Goal: Task Accomplishment & Management: Use online tool/utility

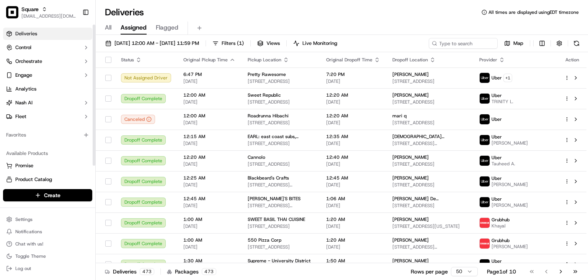
click at [363, 19] on div "All Assigned Flagged" at bounding box center [342, 26] width 492 height 16
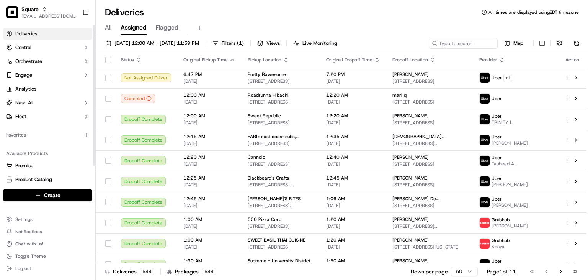
click at [280, 14] on div "Deliveries All times are displayed using EDT timezone" at bounding box center [342, 12] width 492 height 12
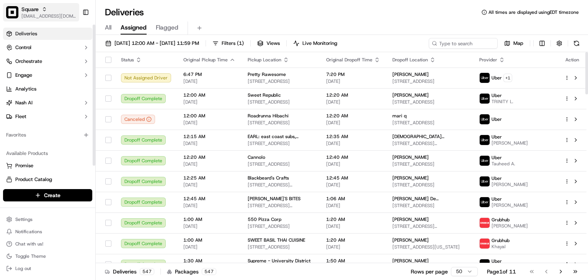
click at [43, 16] on span "[EMAIL_ADDRESS][DOMAIN_NAME]" at bounding box center [48, 16] width 55 height 6
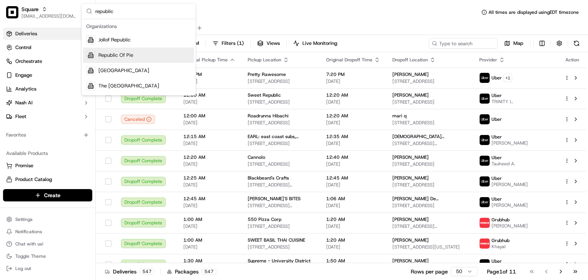
type input "republic"
click at [125, 54] on span "Republic Of Pie" at bounding box center [115, 55] width 35 height 7
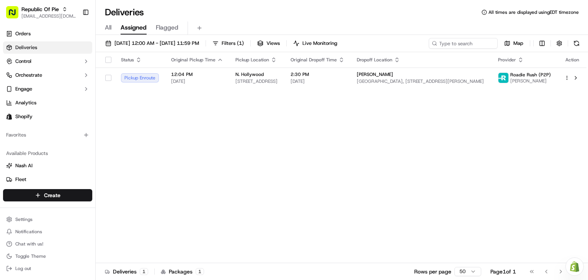
click at [392, 14] on div "Deliveries All times are displayed using EDT timezone" at bounding box center [342, 12] width 492 height 12
click at [389, 74] on span "[PERSON_NAME]" at bounding box center [375, 74] width 36 height 6
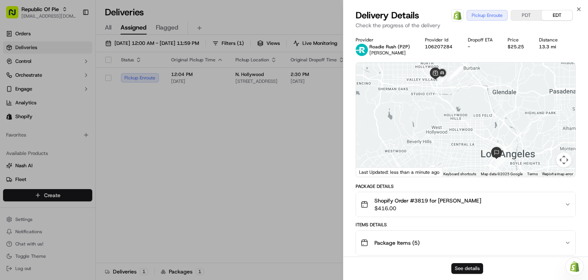
click at [464, 270] on button "See details" at bounding box center [467, 268] width 32 height 11
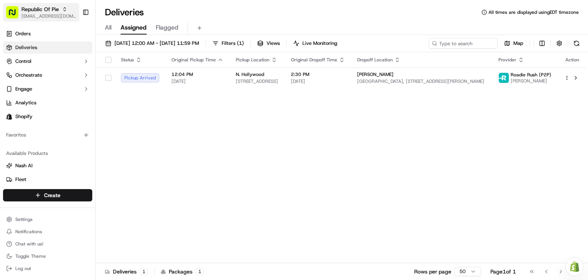
click at [43, 8] on span "Republic Of Pie" at bounding box center [40, 9] width 38 height 8
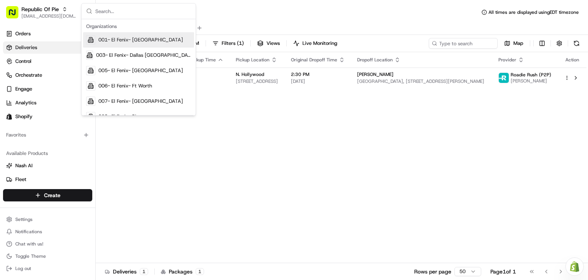
click at [107, 11] on input "text" at bounding box center [143, 10] width 96 height 15
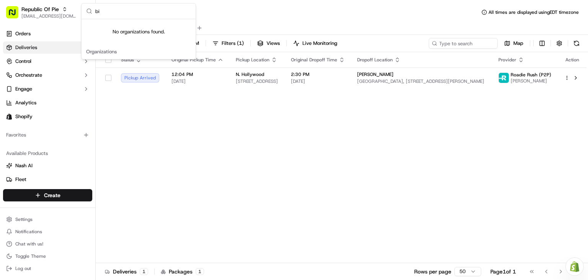
type input "b"
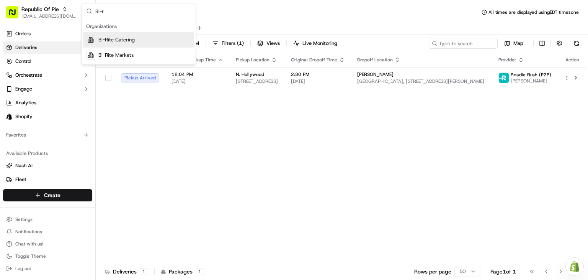
type input "Bi-r"
click at [124, 36] on span "Bi-Rite Catering" at bounding box center [116, 39] width 36 height 7
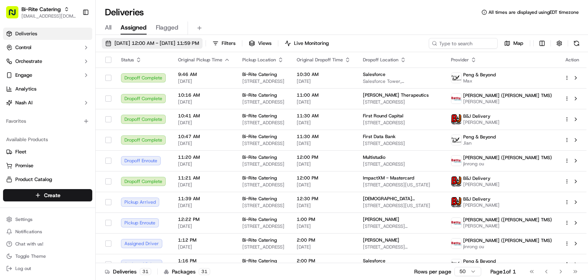
click at [158, 41] on span "[DATE] 12:00 AM - [DATE] 11:59 PM" at bounding box center [156, 43] width 85 height 7
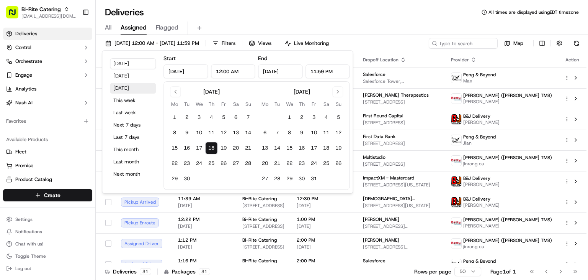
click at [125, 88] on button "[DATE]" at bounding box center [133, 88] width 46 height 11
type input "[DATE]"
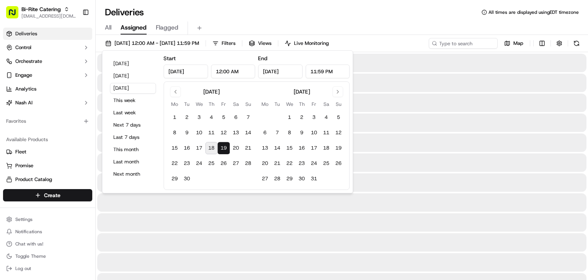
click at [276, 15] on div "Deliveries All times are displayed using EDT timezone" at bounding box center [342, 12] width 492 height 12
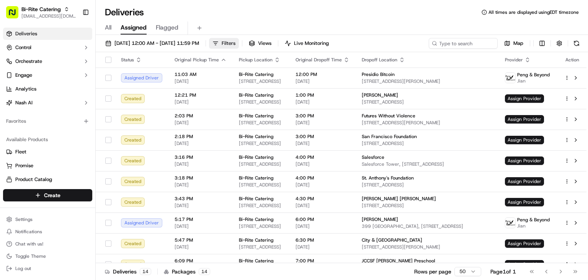
click at [235, 41] on span "Filters" at bounding box center [229, 43] width 14 height 7
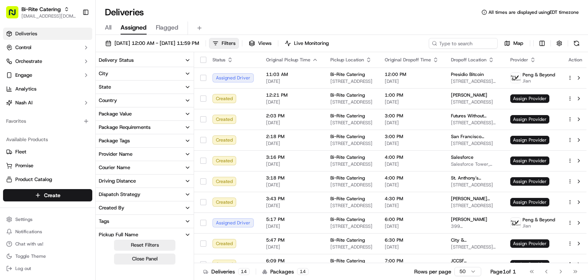
click at [114, 58] on div "Delivery Status" at bounding box center [116, 60] width 35 height 7
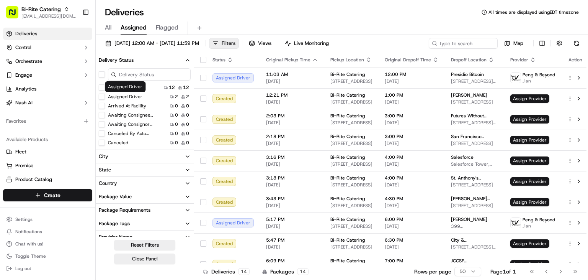
click at [108, 86] on div "Assigned Driver Assigned Driver" at bounding box center [125, 86] width 41 height 11
click at [100, 87] on button "Created" at bounding box center [102, 87] width 6 height 6
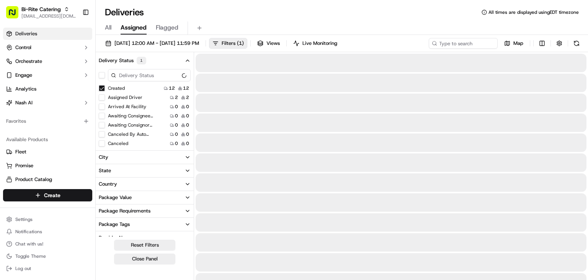
click at [102, 96] on button "Assigned Driver" at bounding box center [102, 97] width 6 height 6
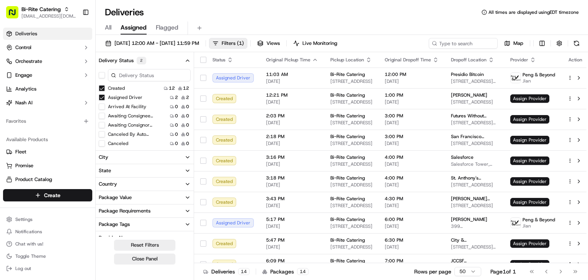
click at [125, 73] on input at bounding box center [149, 75] width 83 height 12
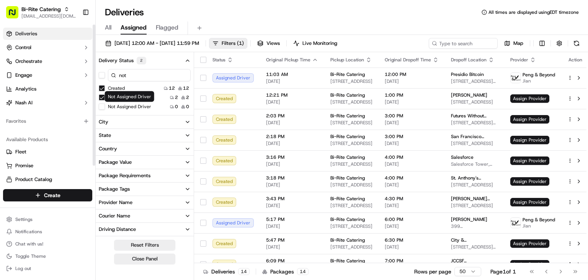
type input "not"
click at [100, 108] on button "Not Assigned Driver" at bounding box center [102, 106] width 6 height 6
click at [287, 13] on div "Deliveries All times are displayed using EDT timezone" at bounding box center [342, 12] width 492 height 12
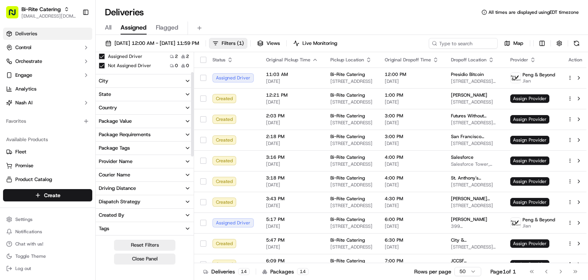
scroll to position [43, 0]
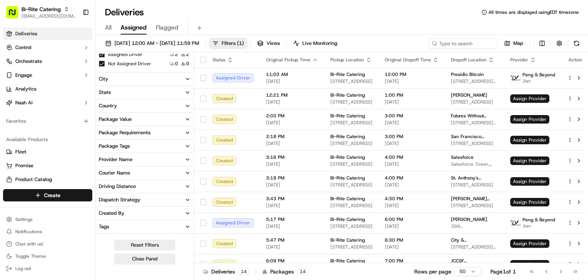
click at [138, 156] on button "Provider Name" at bounding box center [145, 159] width 98 height 13
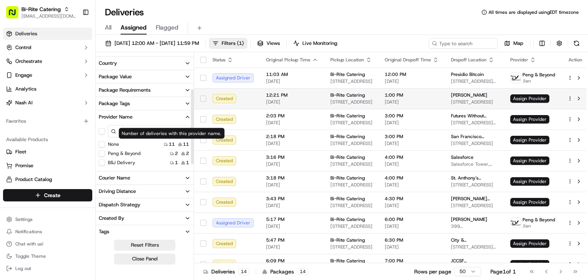
scroll to position [86, 0]
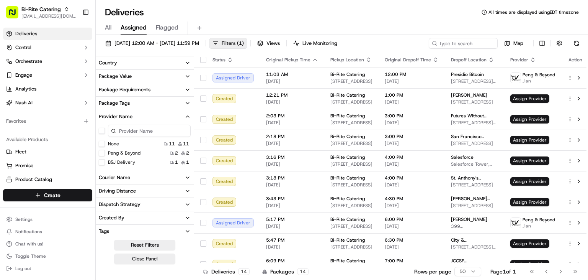
click at [128, 118] on div "Provider Name" at bounding box center [116, 116] width 34 height 7
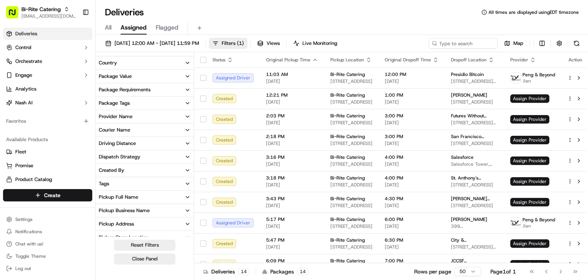
click at [132, 131] on button "Courier Name" at bounding box center [145, 129] width 98 height 13
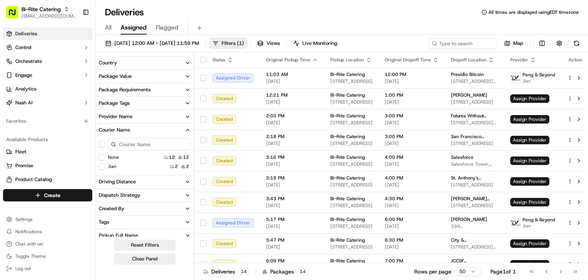
click at [132, 131] on button "Courier Name" at bounding box center [145, 129] width 98 height 13
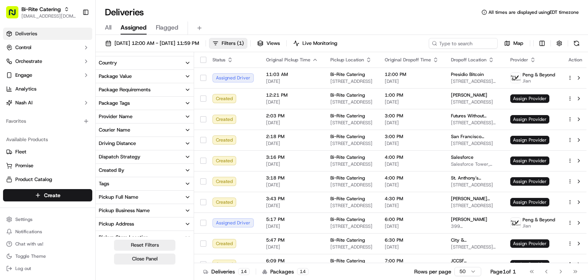
click at [137, 117] on button "Provider Name" at bounding box center [145, 116] width 98 height 13
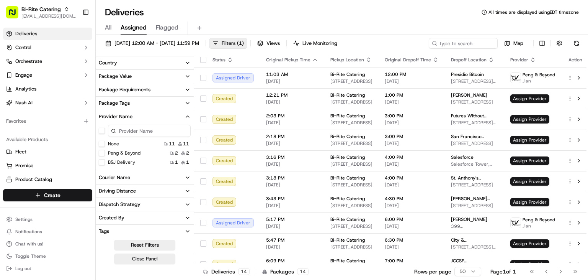
click at [138, 100] on button "Package Tags" at bounding box center [145, 102] width 98 height 13
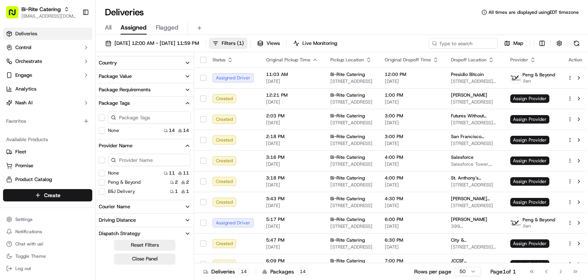
click at [134, 104] on button "Package Tags" at bounding box center [145, 102] width 98 height 13
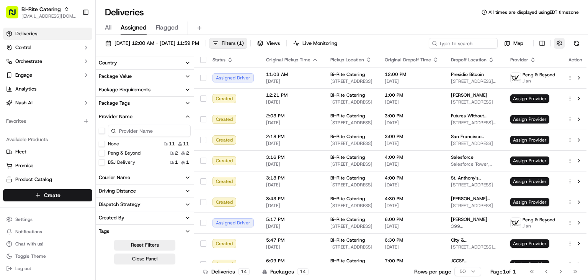
click at [560, 42] on button "button" at bounding box center [559, 43] width 11 height 11
click at [525, 74] on html "Bi-Rite Catering [EMAIL_ADDRESS][DOMAIN_NAME] Toggle Sidebar Deliveries Control…" at bounding box center [294, 140] width 588 height 280
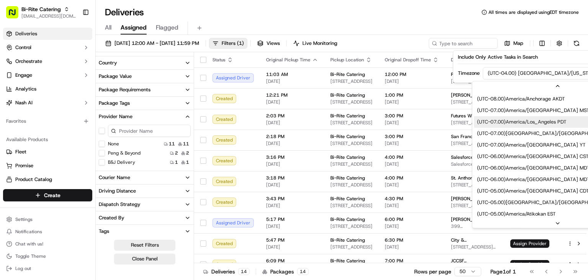
scroll to position [22, 0]
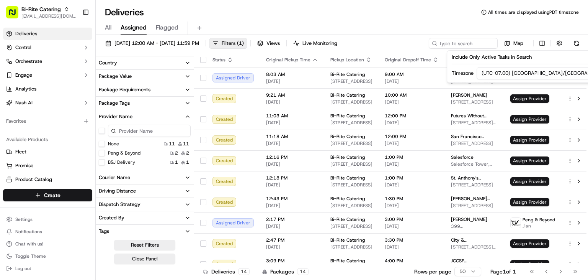
click at [470, 23] on div "All Assigned Flagged" at bounding box center [342, 27] width 492 height 13
click at [541, 42] on html "Bi-Rite Catering [EMAIL_ADDRESS][DOMAIN_NAME] Toggle Sidebar Deliveries Control…" at bounding box center [294, 140] width 588 height 280
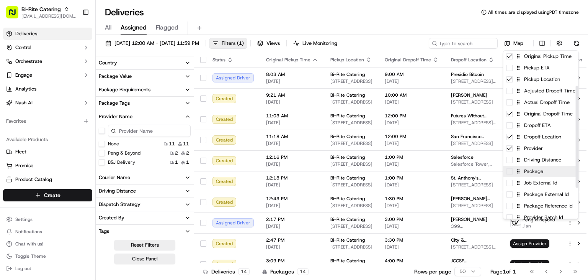
scroll to position [61, 0]
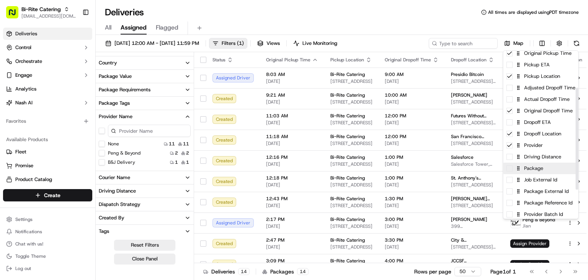
click at [526, 172] on div "Package" at bounding box center [541, 167] width 75 height 11
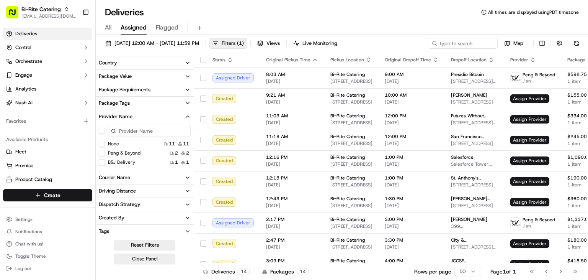
click at [428, 18] on html "Bi-Rite Catering [EMAIL_ADDRESS][DOMAIN_NAME] Toggle Sidebar Deliveries Control…" at bounding box center [294, 140] width 588 height 280
click at [530, 57] on icon "button" at bounding box center [533, 60] width 6 height 6
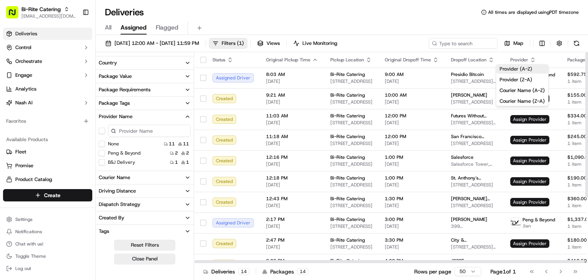
click at [522, 67] on button "Provider (A-Z)" at bounding box center [522, 68] width 52 height 9
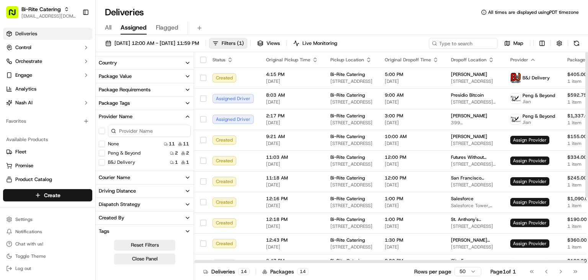
click at [587, 57] on icon "button" at bounding box center [590, 60] width 6 height 6
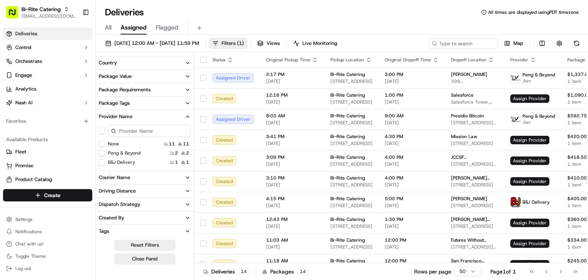
click at [106, 23] on button "All" at bounding box center [108, 27] width 7 height 13
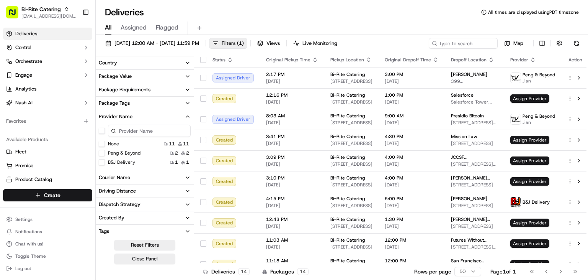
click at [101, 257] on div "Reset Filters Close Panel" at bounding box center [145, 251] width 98 height 25
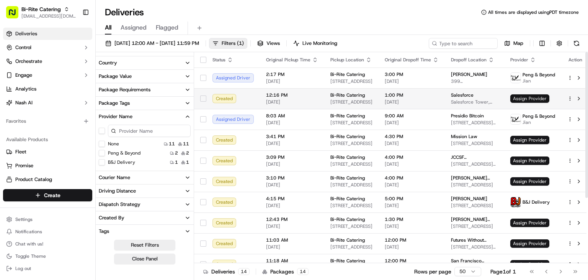
click at [526, 94] on span "Assign Provider" at bounding box center [529, 98] width 39 height 8
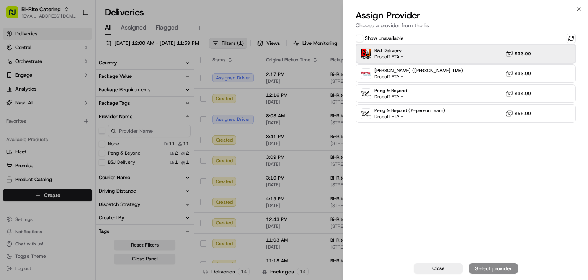
click at [441, 56] on div "B&J Delivery Dropoff ETA - $33.00" at bounding box center [466, 53] width 220 height 18
click at [507, 266] on div "Assign Provider" at bounding box center [494, 268] width 38 height 8
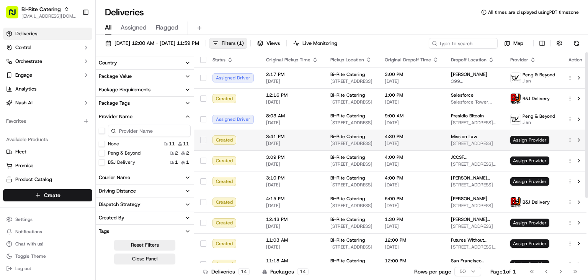
click at [524, 138] on span "Assign Provider" at bounding box center [529, 140] width 39 height 8
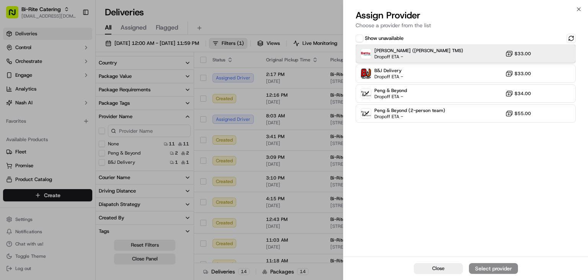
click at [400, 52] on span "[PERSON_NAME] ([PERSON_NAME] TMS)" at bounding box center [419, 50] width 89 height 6
click at [492, 266] on div "Assign Provider" at bounding box center [494, 268] width 38 height 8
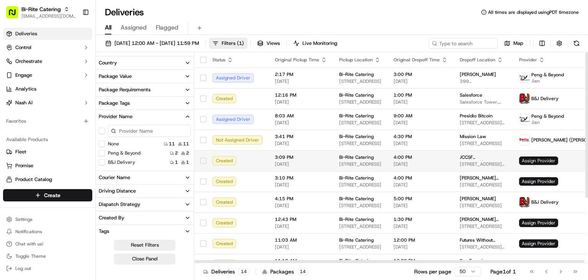
click at [533, 157] on span "Assign Provider" at bounding box center [538, 160] width 39 height 8
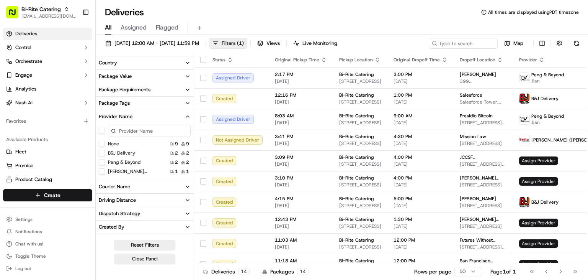
click at [103, 247] on div "Reset Filters Close Panel" at bounding box center [145, 251] width 98 height 25
click at [319, 20] on div "All Assigned Flagged" at bounding box center [342, 26] width 492 height 16
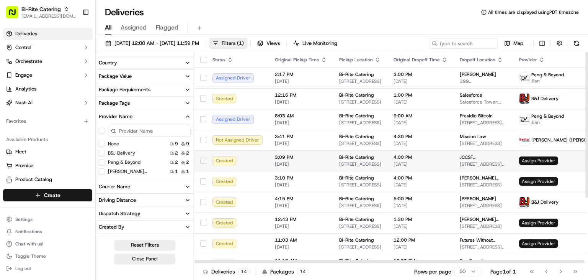
click at [527, 159] on span "Assign Provider" at bounding box center [538, 160] width 39 height 8
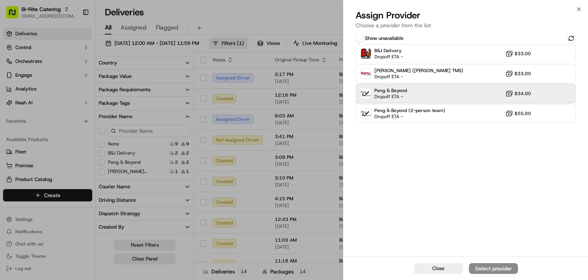
click at [451, 91] on div "Peng & Beyond Dropoff ETA - $34.00" at bounding box center [466, 93] width 220 height 18
click at [486, 267] on div "Assign Provider" at bounding box center [494, 268] width 38 height 8
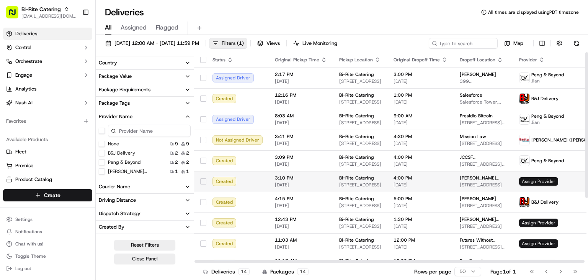
click at [522, 179] on span "Assign Provider" at bounding box center [538, 181] width 39 height 8
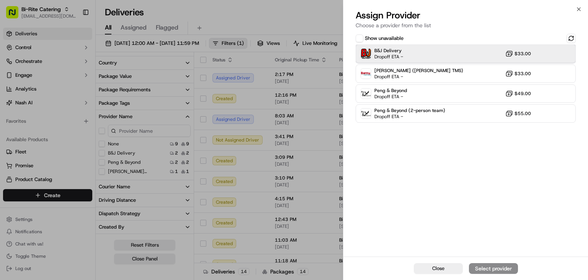
click at [508, 49] on div "B&J Delivery Dropoff ETA - $33.00" at bounding box center [466, 53] width 220 height 18
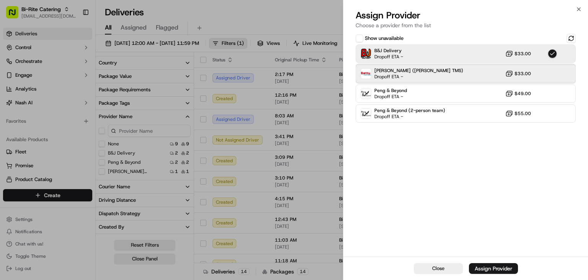
click at [455, 68] on div "[PERSON_NAME] ([PERSON_NAME] TMS) Dropoff ETA - $33.00" at bounding box center [466, 73] width 220 height 18
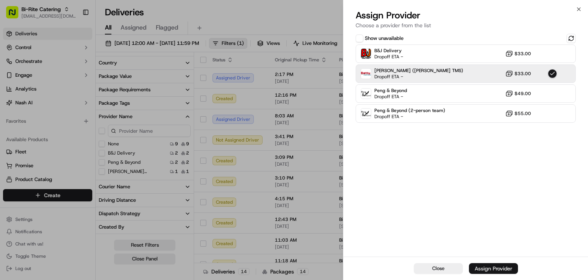
click at [493, 267] on div "Assign Provider" at bounding box center [494, 268] width 38 height 8
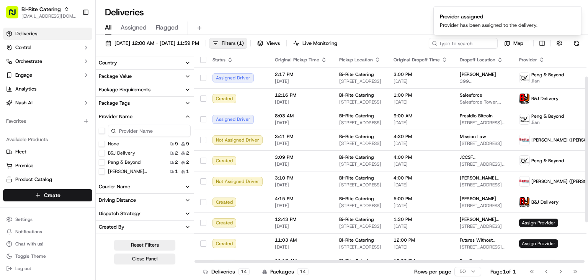
scroll to position [94, 0]
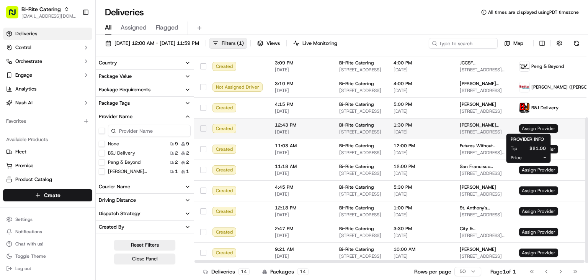
click at [527, 129] on span "Assign Provider" at bounding box center [538, 128] width 39 height 8
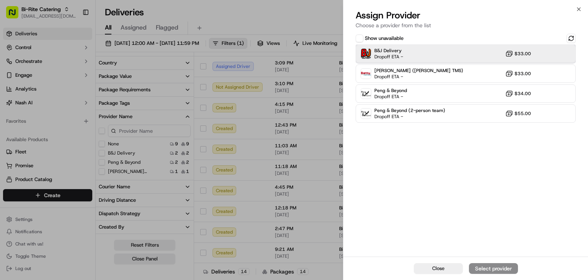
click at [467, 56] on div "B&J Delivery Dropoff ETA - $33.00" at bounding box center [466, 53] width 220 height 18
click at [510, 267] on div "Assign Provider" at bounding box center [494, 268] width 38 height 8
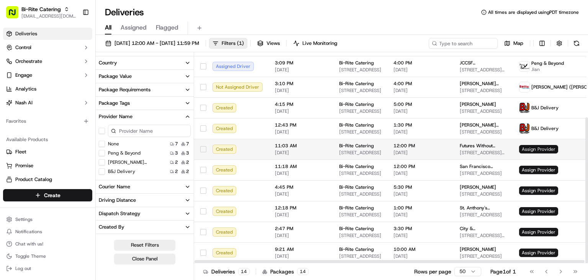
click at [531, 147] on span "Assign Provider" at bounding box center [538, 149] width 39 height 8
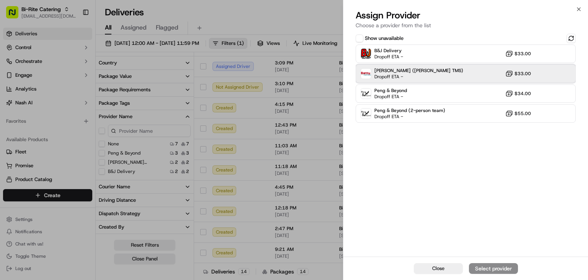
click at [401, 77] on span "Dropoff ETA -" at bounding box center [402, 77] width 54 height 6
click at [484, 264] on div "Assign Provider" at bounding box center [494, 268] width 38 height 8
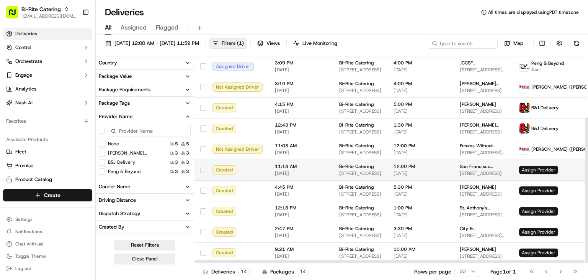
click at [522, 169] on span "Assign Provider" at bounding box center [538, 169] width 39 height 8
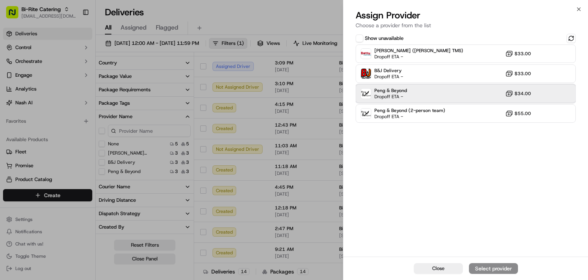
click at [397, 94] on span "Dropoff ETA -" at bounding box center [391, 96] width 33 height 6
drag, startPoint x: 500, startPoint y: 265, endPoint x: 435, endPoint y: 250, distance: 66.2
click at [499, 265] on div "Assign Provider" at bounding box center [494, 268] width 38 height 8
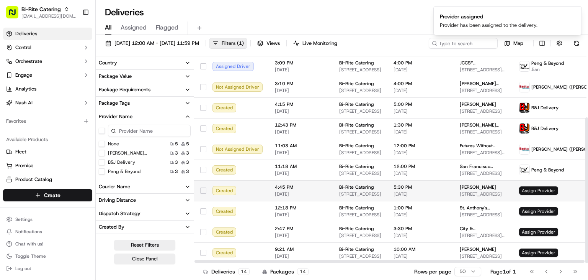
click at [522, 186] on span "Assign Provider" at bounding box center [538, 190] width 39 height 8
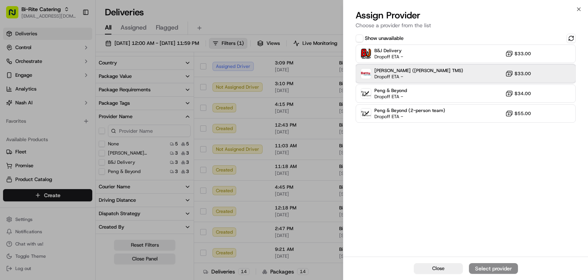
click at [392, 74] on span "Dropoff ETA -" at bounding box center [402, 77] width 54 height 6
click at [498, 267] on div "Assign Provider" at bounding box center [494, 268] width 38 height 8
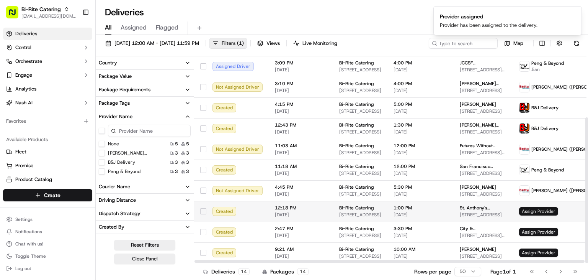
click at [521, 212] on span "Assign Provider" at bounding box center [538, 211] width 39 height 8
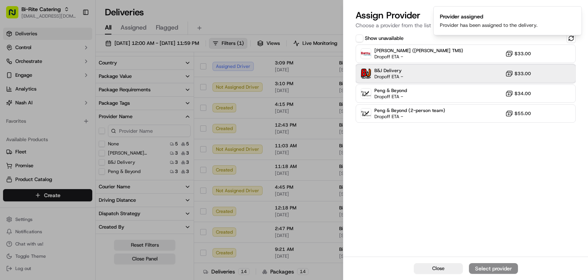
click at [405, 74] on div "B&J Delivery Dropoff ETA - $33.00" at bounding box center [466, 73] width 220 height 18
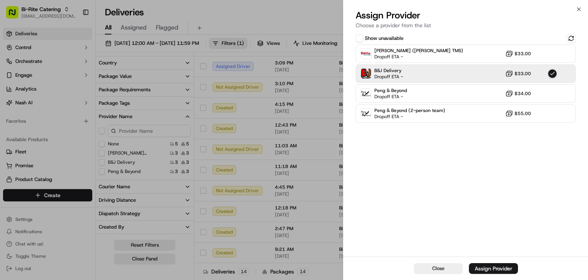
click at [496, 269] on div "Assign Provider" at bounding box center [494, 268] width 38 height 8
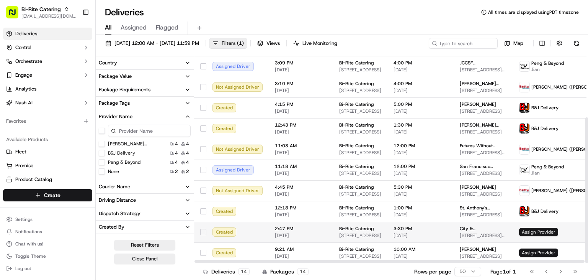
click at [527, 231] on span "Assign Provider" at bounding box center [538, 231] width 39 height 8
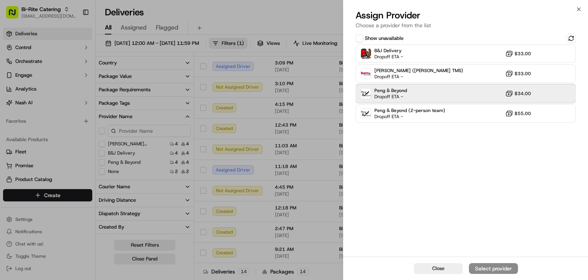
click at [406, 93] on span "Dropoff ETA -" at bounding box center [391, 96] width 33 height 6
click at [495, 268] on div "Assign Provider" at bounding box center [494, 268] width 38 height 8
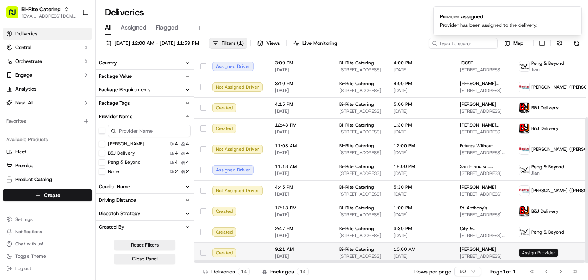
click at [519, 252] on span "Assign Provider" at bounding box center [538, 252] width 39 height 8
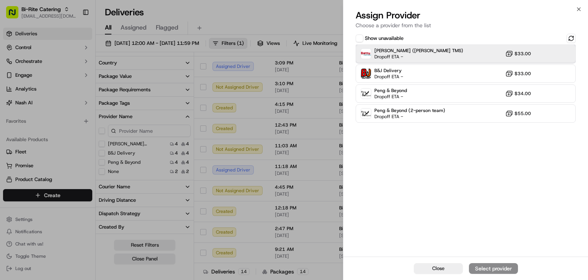
click at [397, 51] on span "[PERSON_NAME] ([PERSON_NAME] TMS)" at bounding box center [419, 50] width 89 height 6
click at [489, 267] on div "Assign Provider" at bounding box center [494, 268] width 38 height 8
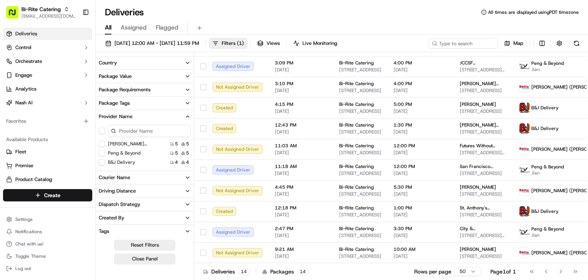
drag, startPoint x: 101, startPoint y: 128, endPoint x: 101, endPoint y: 132, distance: 4.6
click at [101, 128] on button "button" at bounding box center [102, 131] width 6 height 6
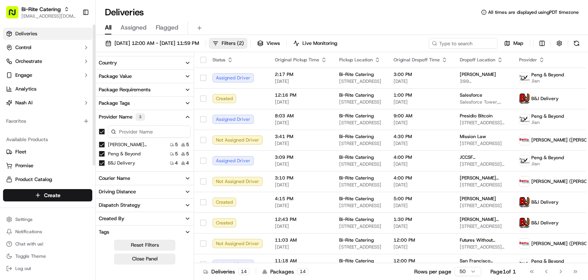
type button "on"
